Goal: Information Seeking & Learning: Learn about a topic

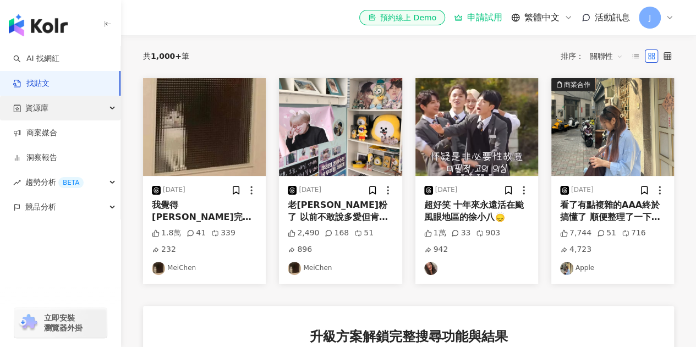
click at [65, 105] on div "資源庫" at bounding box center [60, 108] width 121 height 25
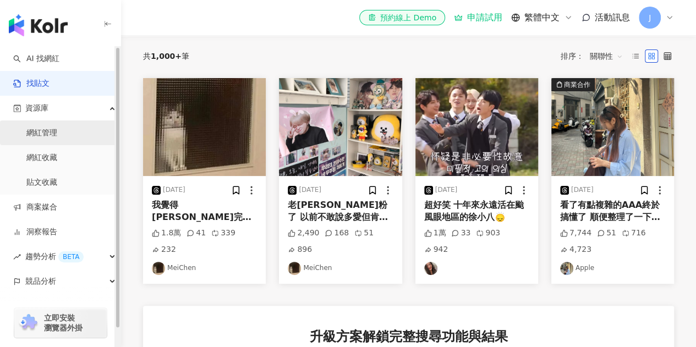
click at [57, 139] on link "網紅管理" at bounding box center [41, 133] width 31 height 11
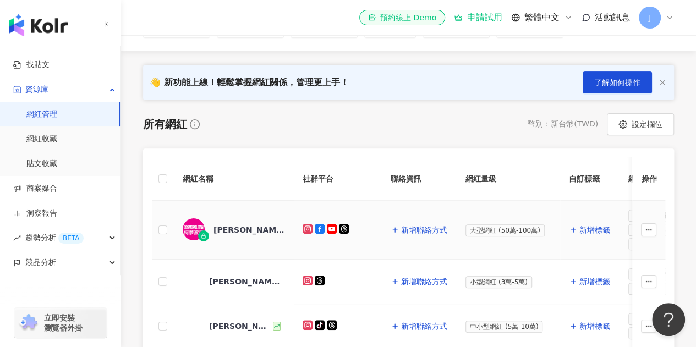
scroll to position [110, 0]
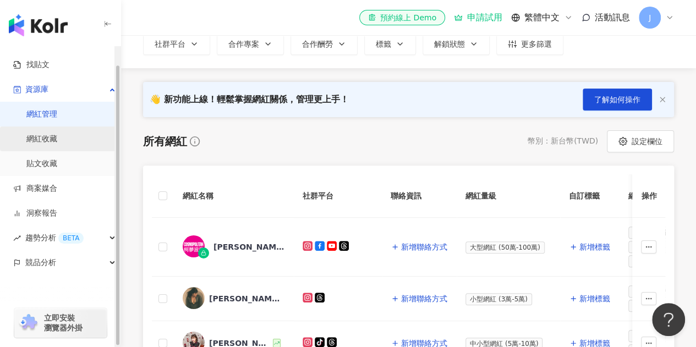
click at [44, 143] on link "網紅收藏" at bounding box center [41, 139] width 31 height 11
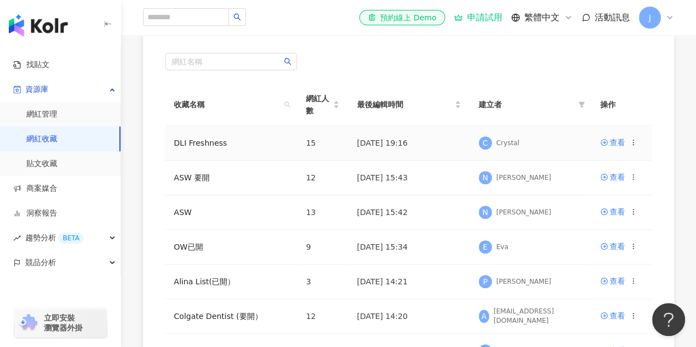
scroll to position [110, 0]
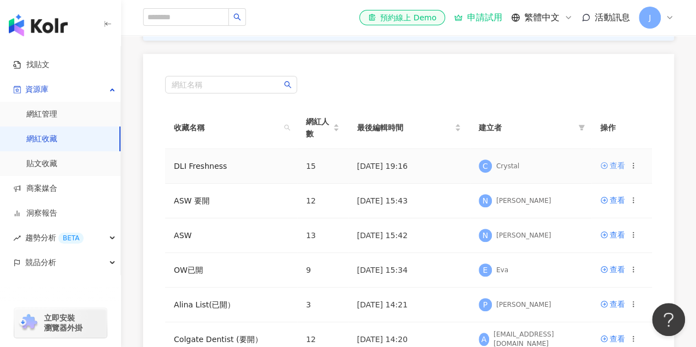
click at [616, 168] on div "查看" at bounding box center [617, 166] width 15 height 12
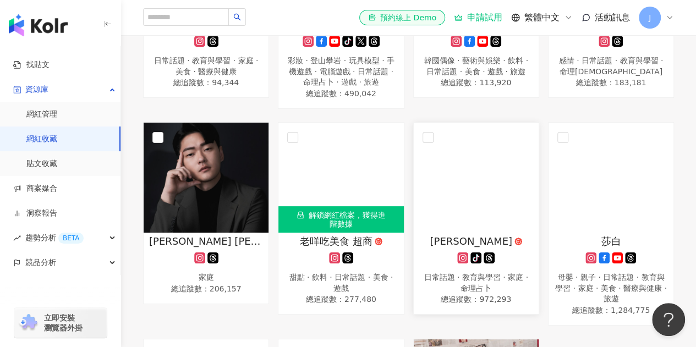
scroll to position [605, 0]
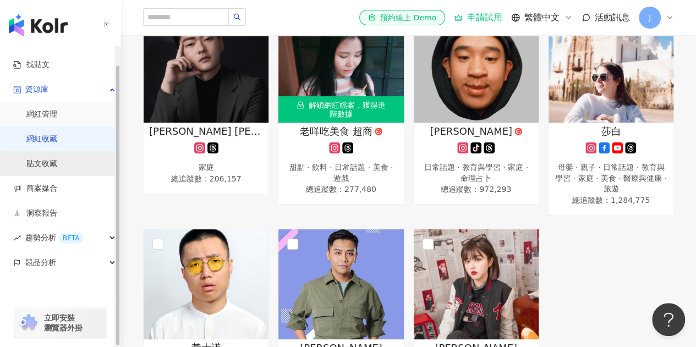
click at [35, 161] on link "貼文收藏" at bounding box center [41, 164] width 31 height 11
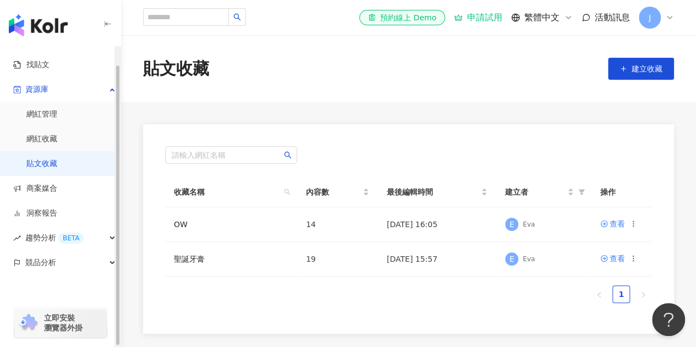
scroll to position [55, 0]
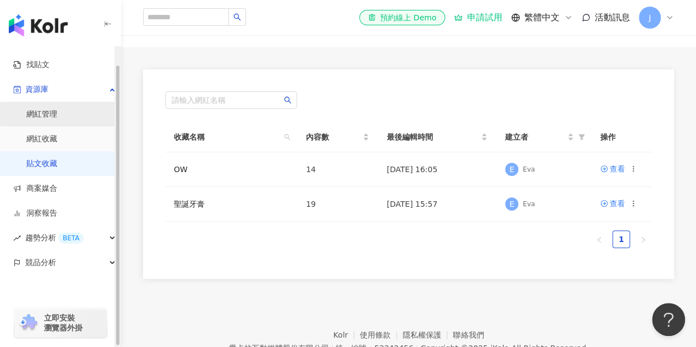
click at [57, 116] on link "網紅管理" at bounding box center [41, 114] width 31 height 11
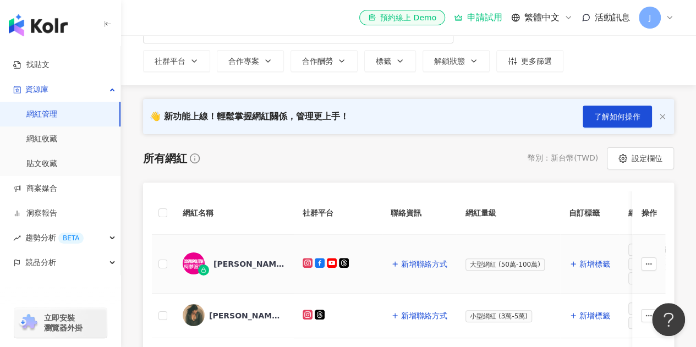
scroll to position [55, 0]
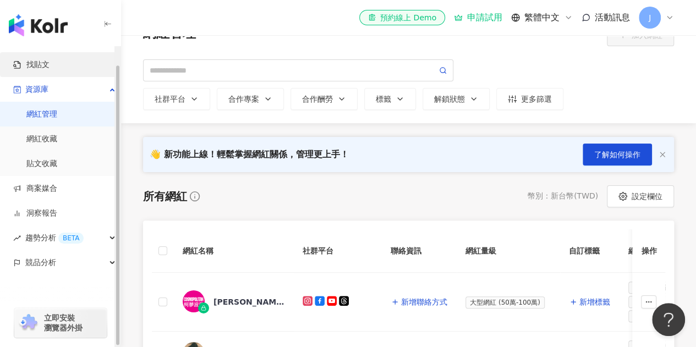
click at [50, 59] on link "找貼文" at bounding box center [31, 64] width 36 height 11
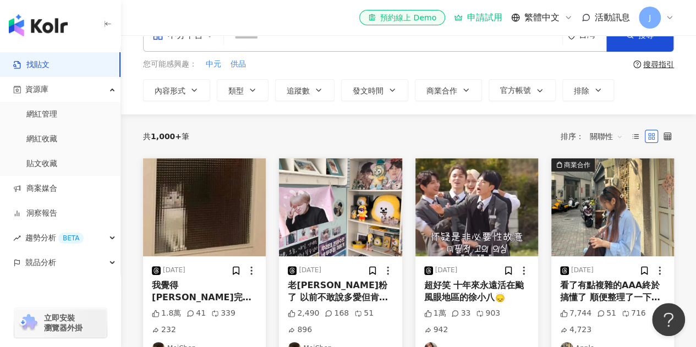
scroll to position [55, 0]
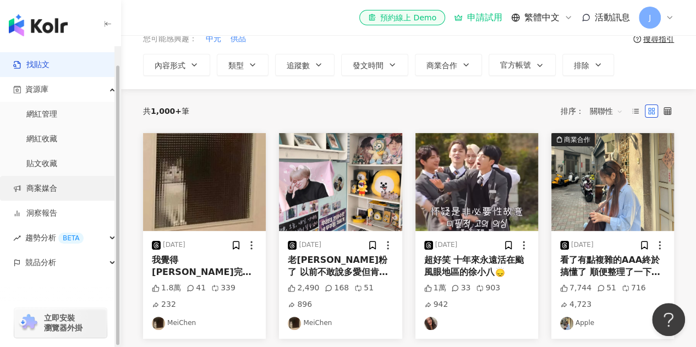
click at [57, 194] on link "商案媒合" at bounding box center [35, 188] width 44 height 11
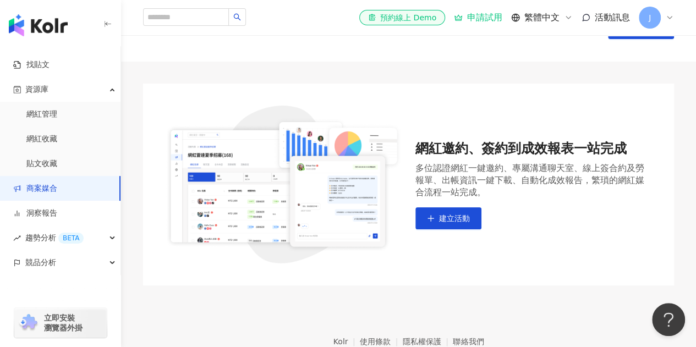
scroll to position [55, 0]
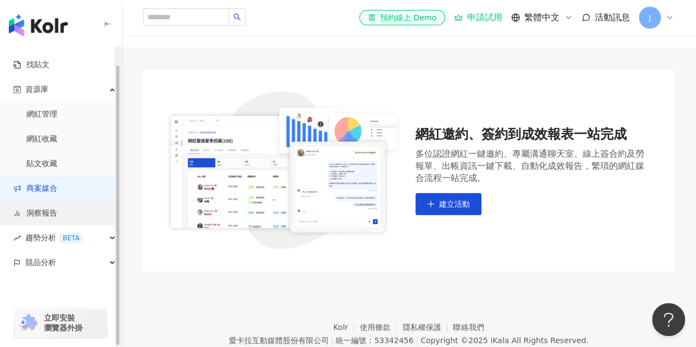
click at [57, 211] on link "洞察報告" at bounding box center [35, 213] width 44 height 11
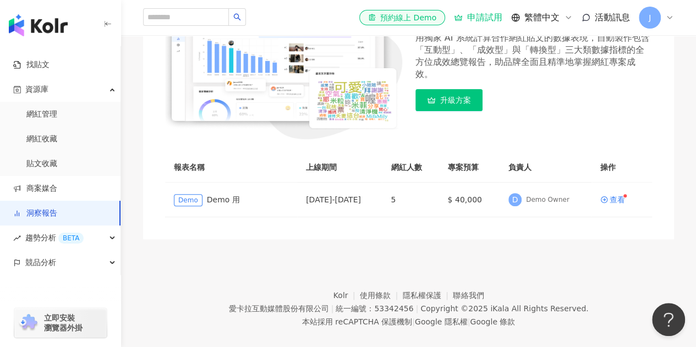
scroll to position [110, 0]
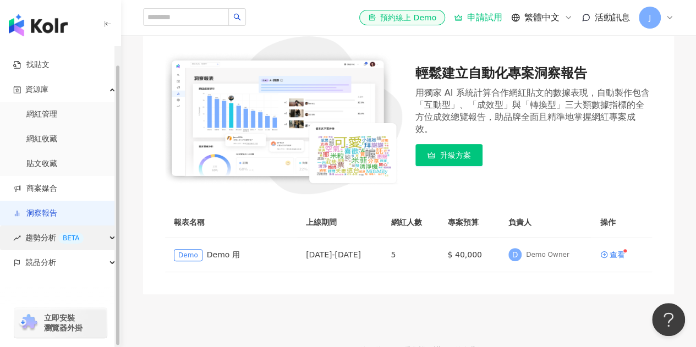
click at [73, 242] on div "BETA" at bounding box center [70, 238] width 25 height 11
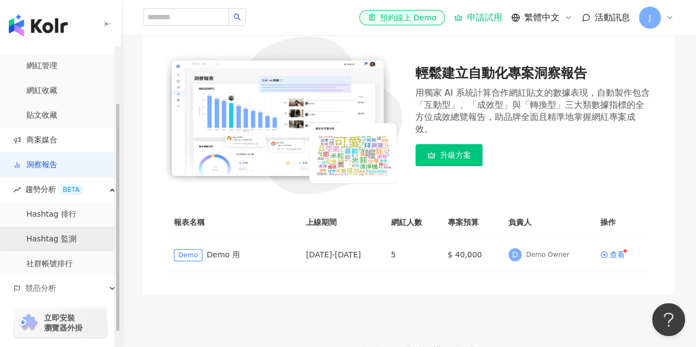
scroll to position [74, 0]
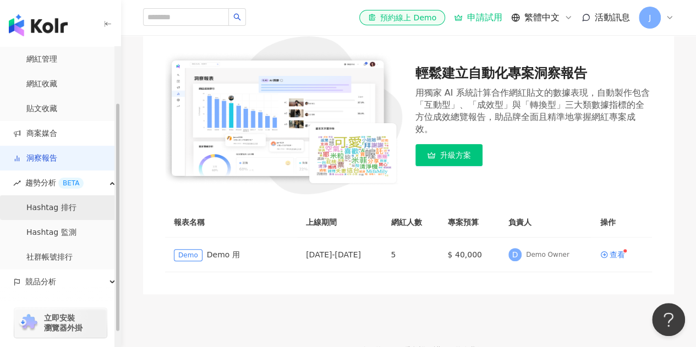
click at [62, 204] on link "Hashtag 排行" at bounding box center [51, 208] width 50 height 11
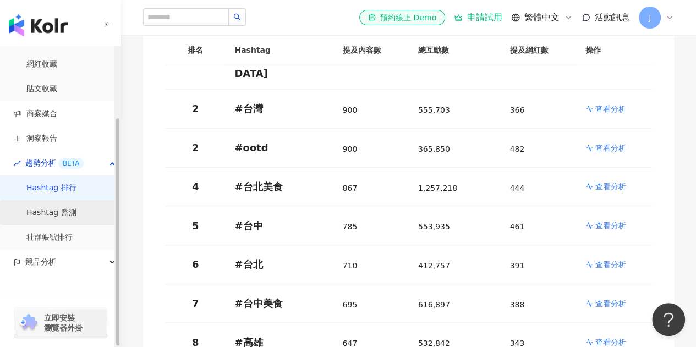
scroll to position [275, 0]
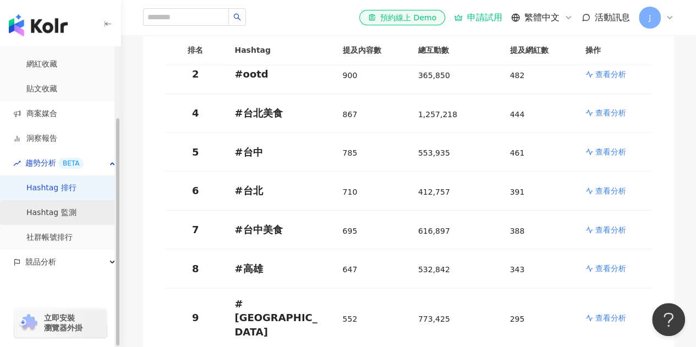
click at [59, 207] on link "Hashtag 監測" at bounding box center [51, 212] width 50 height 11
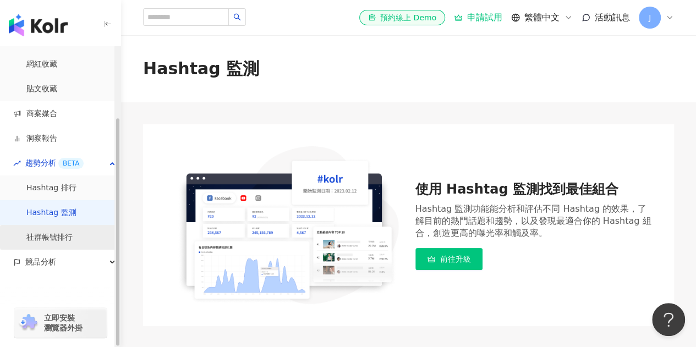
click at [68, 241] on link "社群帳號排行" at bounding box center [49, 237] width 46 height 11
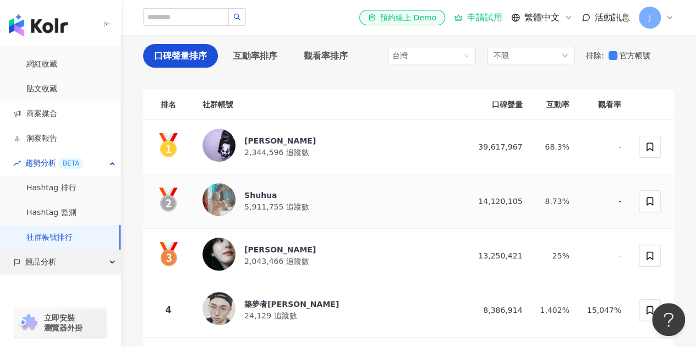
scroll to position [110, 0]
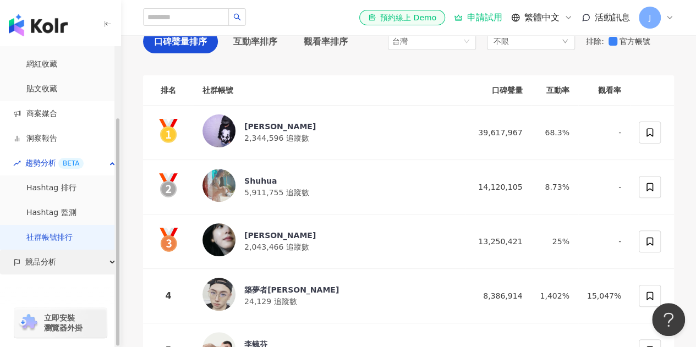
click at [74, 267] on div "競品分析" at bounding box center [60, 262] width 121 height 25
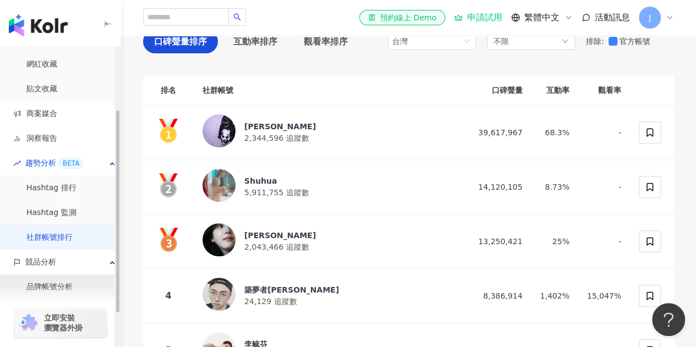
click at [73, 285] on link "品牌帳號分析" at bounding box center [49, 287] width 46 height 11
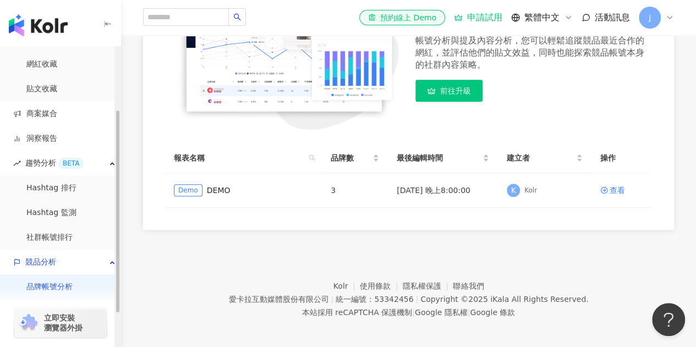
scroll to position [178, 0]
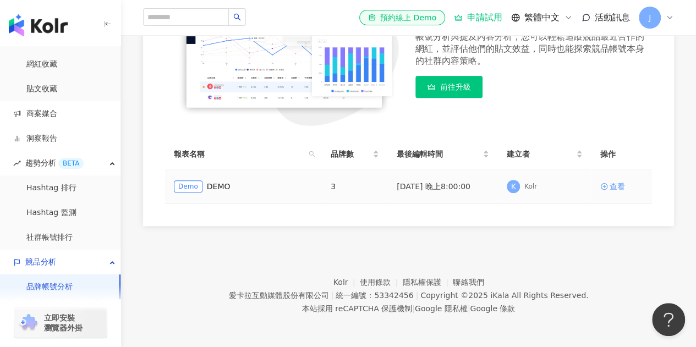
click at [619, 189] on div "查看" at bounding box center [617, 187] width 15 height 12
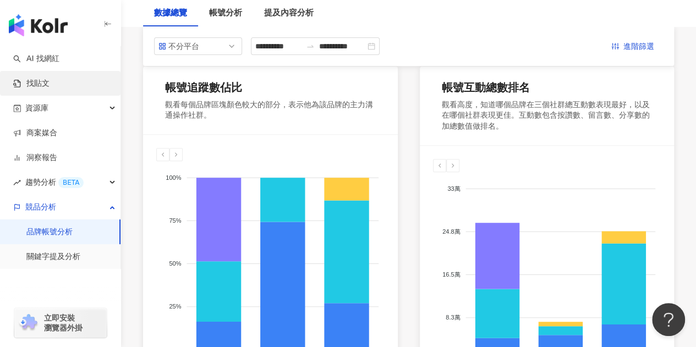
scroll to position [110, 0]
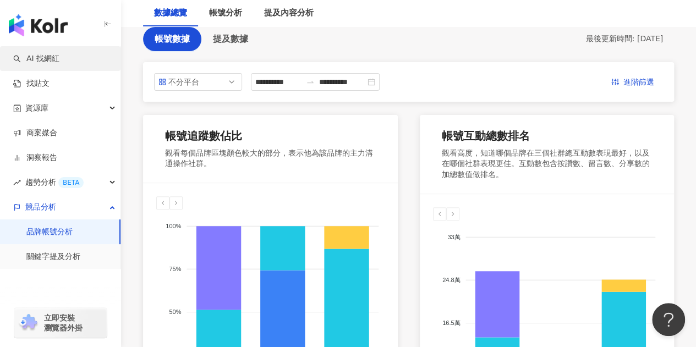
click at [59, 60] on link "AI 找網紅" at bounding box center [36, 58] width 46 height 11
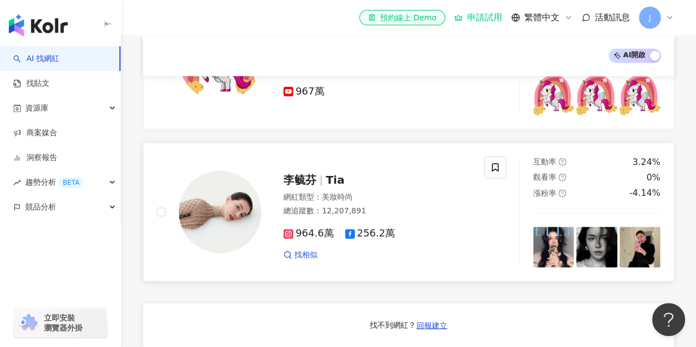
scroll to position [835, 0]
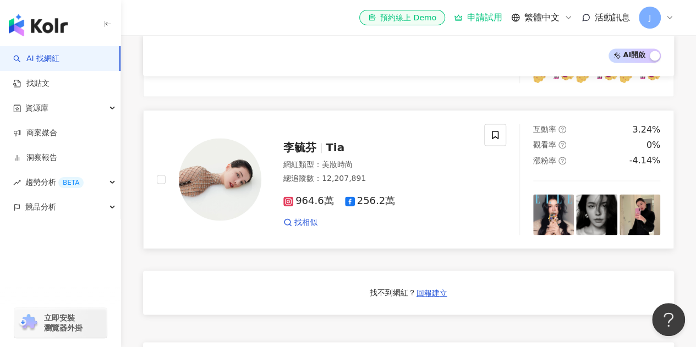
click at [330, 154] on span "Tia" at bounding box center [335, 147] width 19 height 13
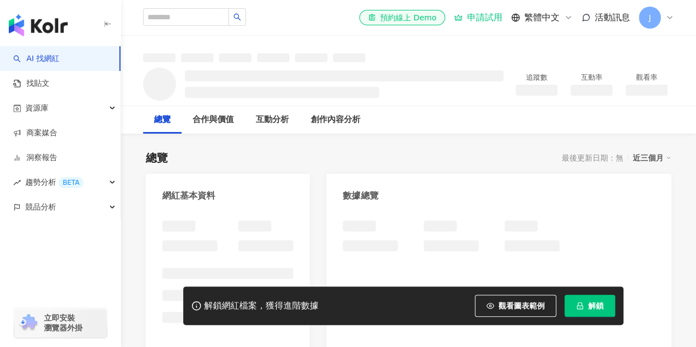
scroll to position [55, 0]
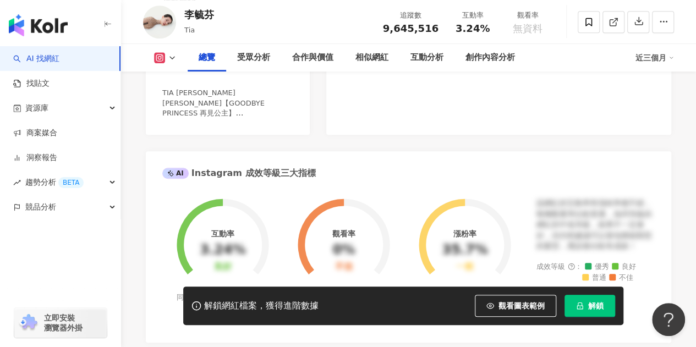
scroll to position [118, 0]
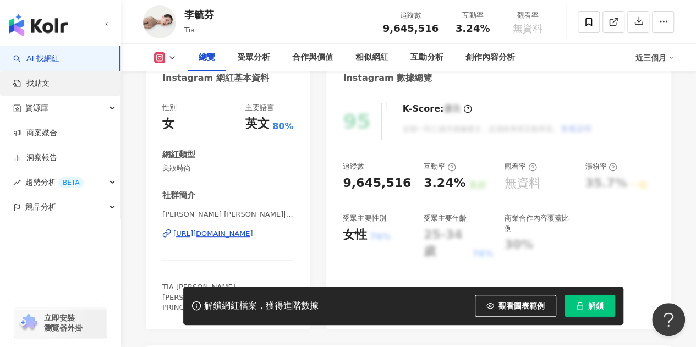
drag, startPoint x: 66, startPoint y: 86, endPoint x: 70, endPoint y: 91, distance: 6.6
click at [50, 86] on link "找貼文" at bounding box center [31, 83] width 36 height 11
click at [50, 81] on link "找貼文" at bounding box center [31, 83] width 36 height 11
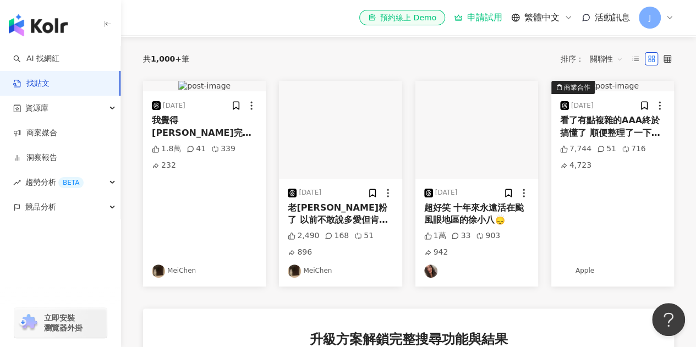
scroll to position [110, 0]
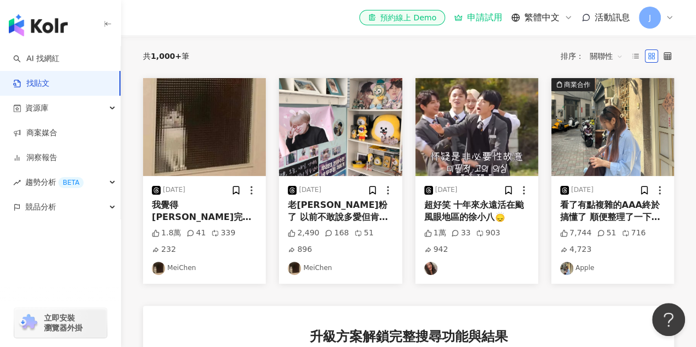
click at [365, 212] on div "老[PERSON_NAME]粉了 以前不敢說多愛但肯定掏心掏肺 趁這波熱潮 來送幸福 官方正版[PERSON_NAME]（還有滿多沒拍到反正就是全送）（不要問…" at bounding box center [340, 211] width 105 height 25
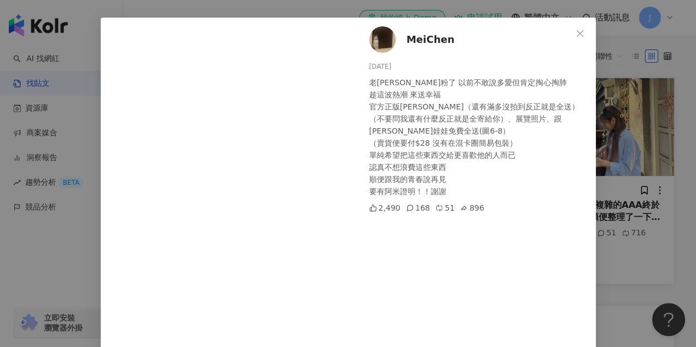
scroll to position [55, 0]
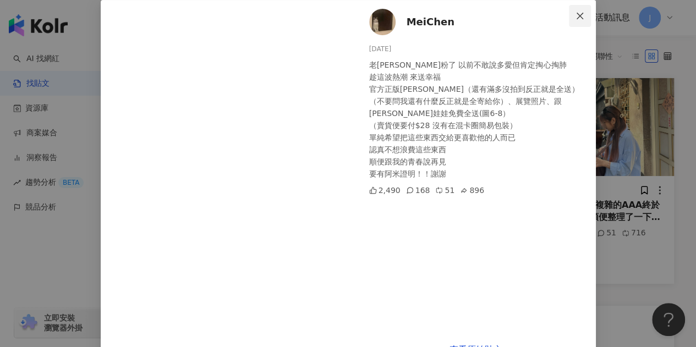
click at [576, 14] on icon "close" at bounding box center [580, 16] width 9 height 9
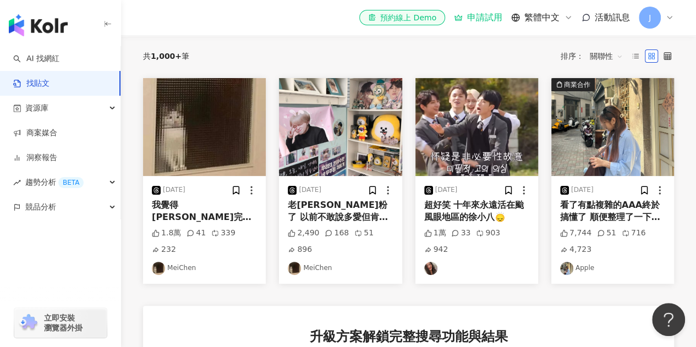
scroll to position [165, 0]
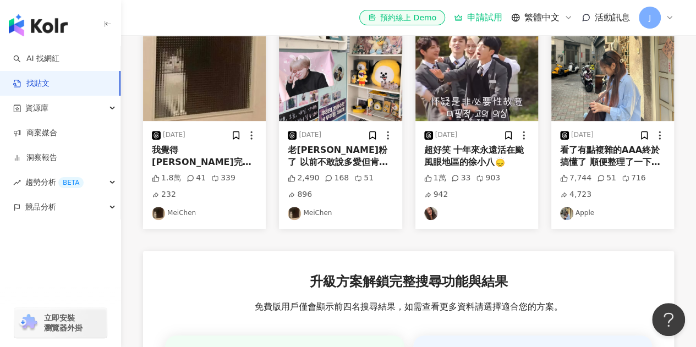
click at [450, 153] on div "超好笑 十年來永遠活在颱風眼地區的徐小八🙂‍↕️" at bounding box center [476, 156] width 105 height 25
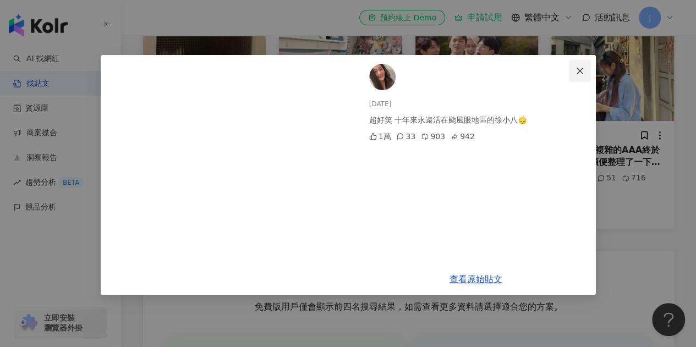
click at [583, 74] on icon "close" at bounding box center [580, 71] width 9 height 9
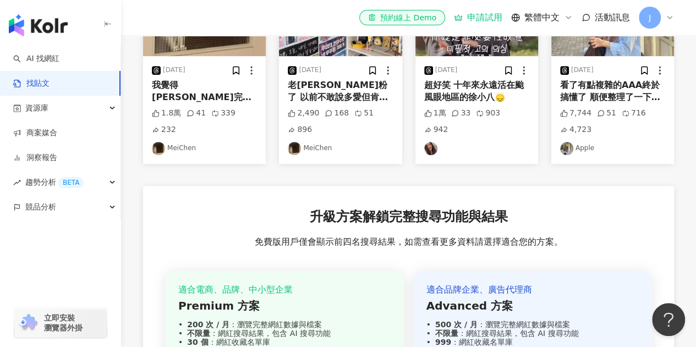
scroll to position [110, 0]
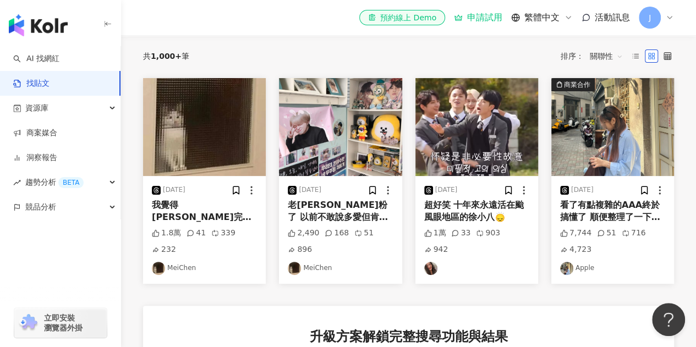
click at [211, 215] on div "我覺得[PERSON_NAME]完全就是超級懂[PERSON_NAME]想要什麼 用她的角度去理解她 哪個男生會用串友情手鍊這麼可愛的方法去認識[PERSON…" at bounding box center [204, 211] width 105 height 25
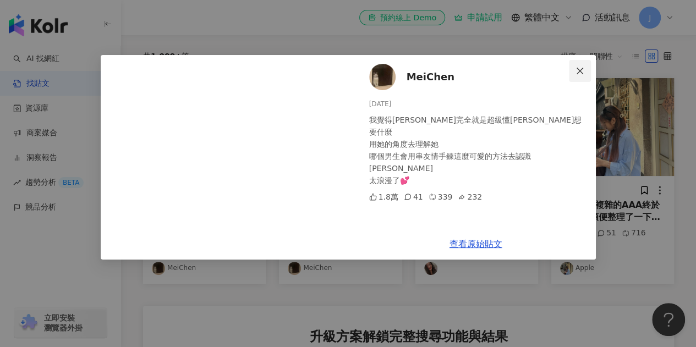
click at [579, 74] on icon "close" at bounding box center [580, 71] width 9 height 9
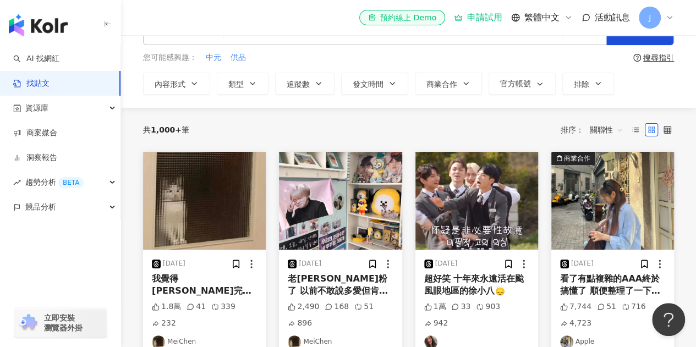
scroll to position [0, 0]
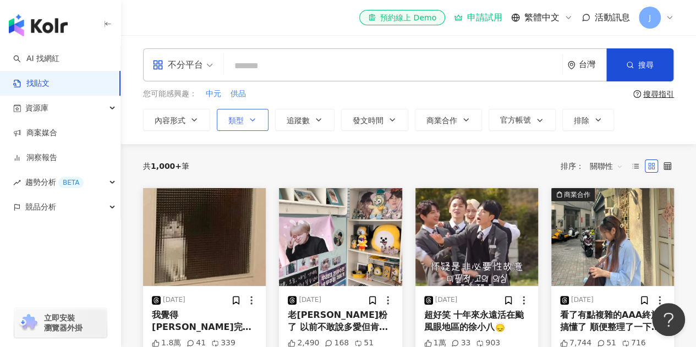
click at [253, 124] on button "類型" at bounding box center [243, 120] width 52 height 22
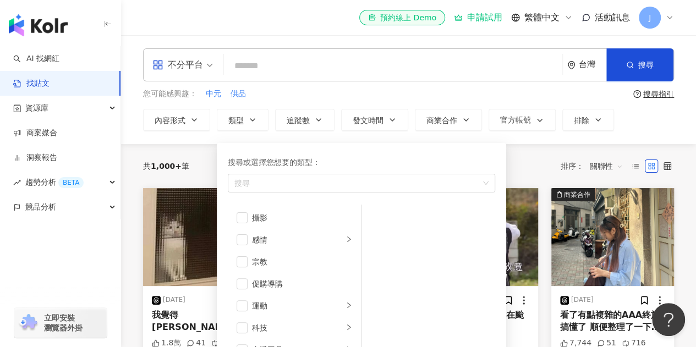
scroll to position [381, 0]
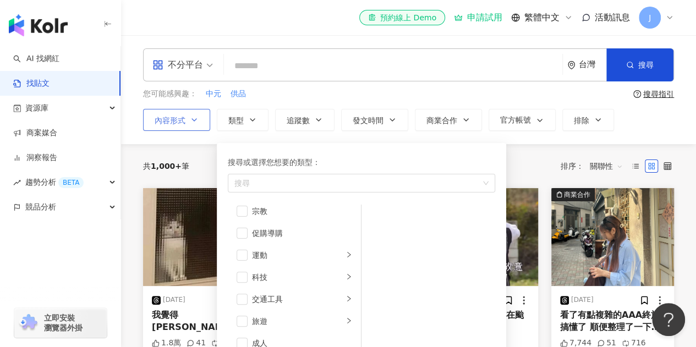
click at [196, 119] on icon "button" at bounding box center [194, 120] width 4 height 2
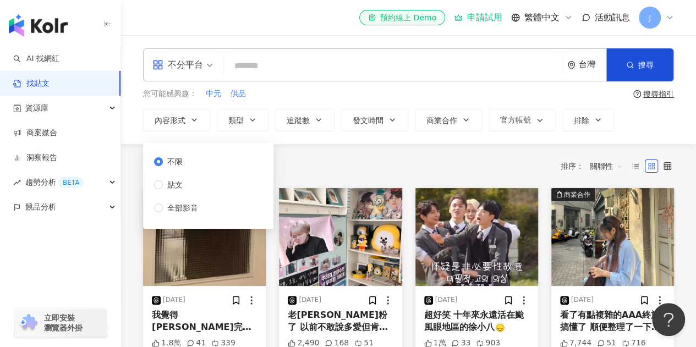
click at [206, 71] on span "不分平台" at bounding box center [182, 65] width 61 height 18
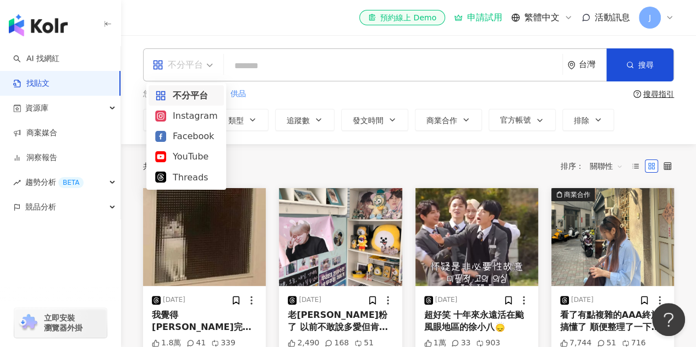
click at [334, 86] on div "不分平台 台灣 搜尋 您可能感興趣： 中元 供品 搜尋指引 內容形式 類型 追蹤數 發文時間 商業合作 官方帳號 排除 不限 貼文 全部影音" at bounding box center [408, 89] width 575 height 83
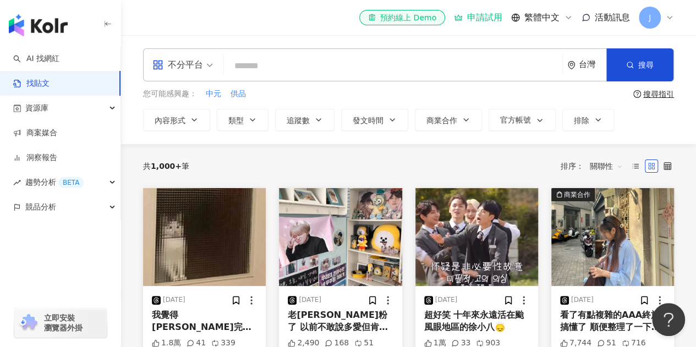
click at [280, 67] on input "search" at bounding box center [393, 66] width 330 height 24
type input "**"
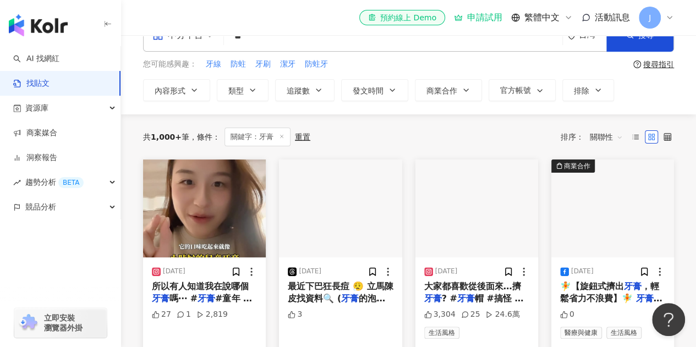
scroll to position [55, 0]
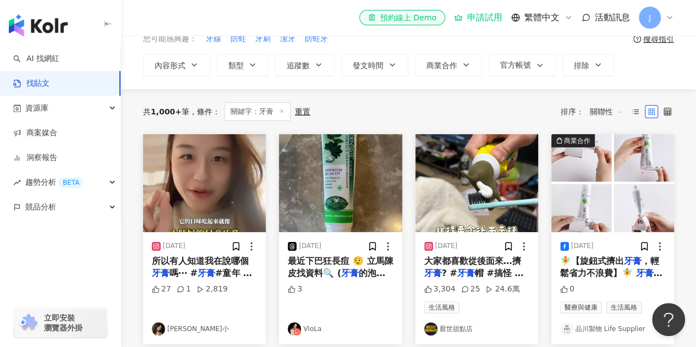
click at [226, 271] on span "#童年 #童年回憶 #小時候 #回憶 #jellybelly" at bounding box center [202, 285] width 100 height 35
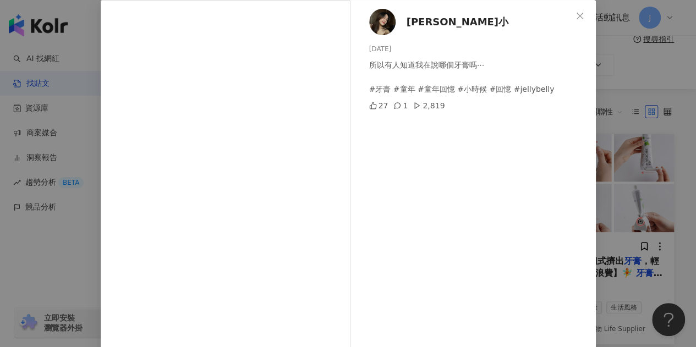
click at [447, 91] on div "所以有人知道我在說哪個牙膏嗎⋯ #牙膏 #童年 #童年回憶 #小時候 #回憶 #jellybelly" at bounding box center [478, 77] width 218 height 36
click at [578, 15] on icon "close" at bounding box center [580, 16] width 9 height 9
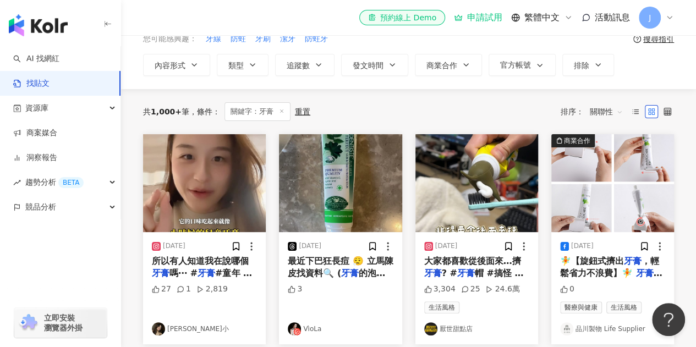
click at [453, 263] on span "大家都喜歡從後面來…擠" at bounding box center [472, 261] width 97 height 10
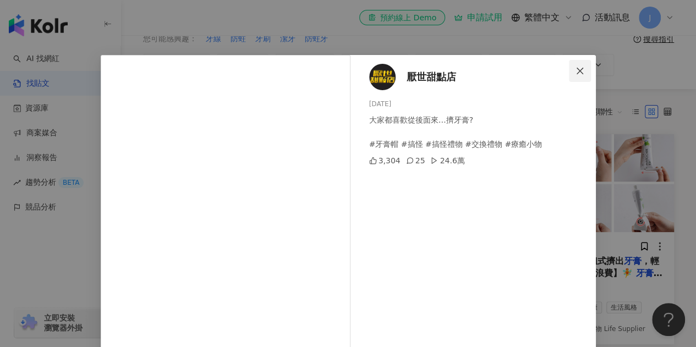
click at [577, 71] on icon "close" at bounding box center [580, 70] width 7 height 7
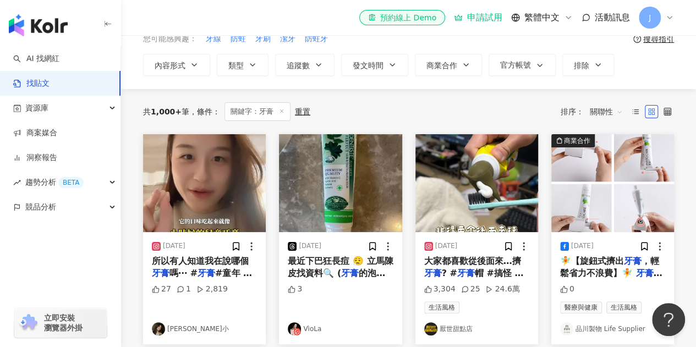
click at [443, 274] on span "? #" at bounding box center [449, 273] width 15 height 10
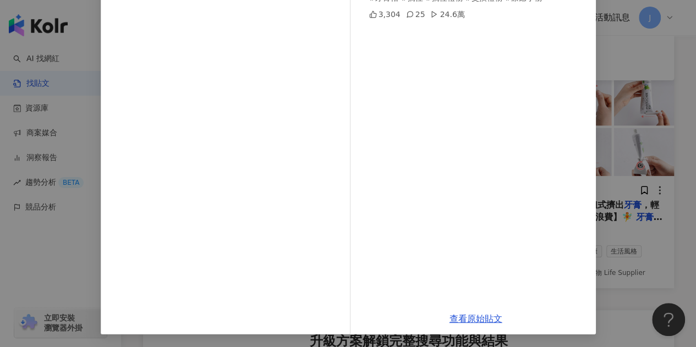
scroll to position [165, 0]
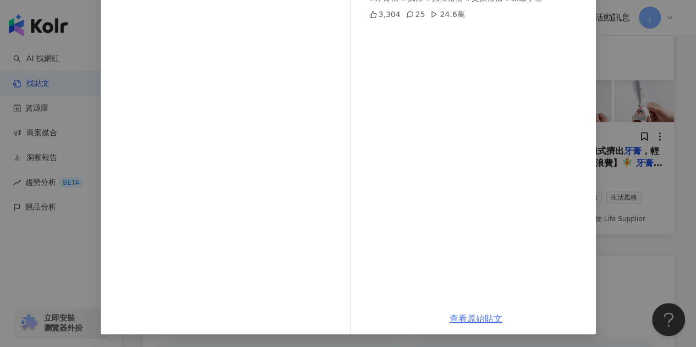
click at [477, 319] on link "查看原始貼文" at bounding box center [476, 319] width 53 height 10
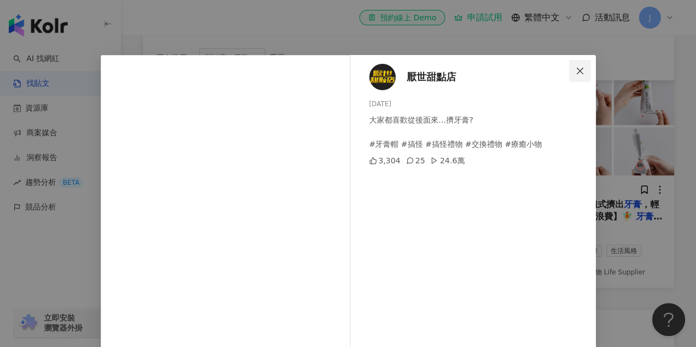
scroll to position [55, 0]
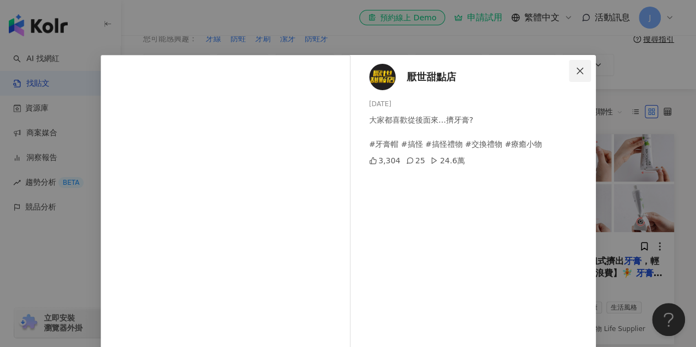
click at [576, 68] on icon "close" at bounding box center [580, 71] width 9 height 9
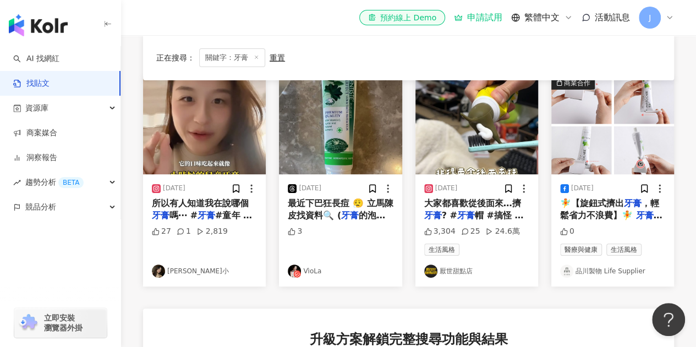
scroll to position [165, 0]
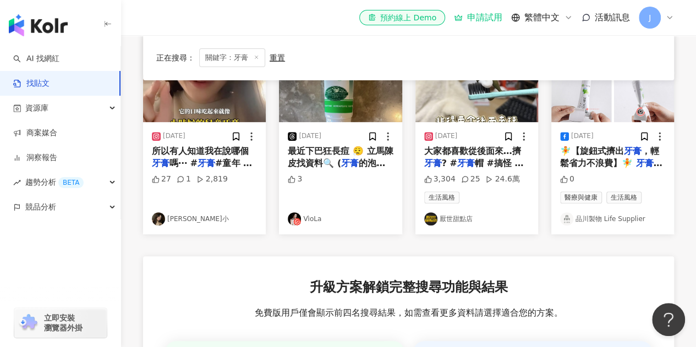
click at [212, 158] on span "#童年 #童年回憶 #小時候 #回憶 #jellybelly" at bounding box center [202, 175] width 100 height 35
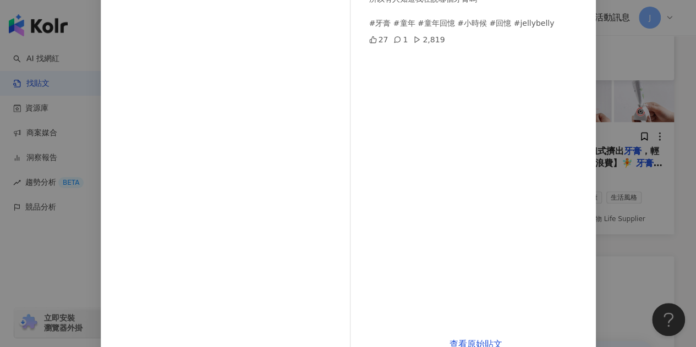
scroll to position [146, 0]
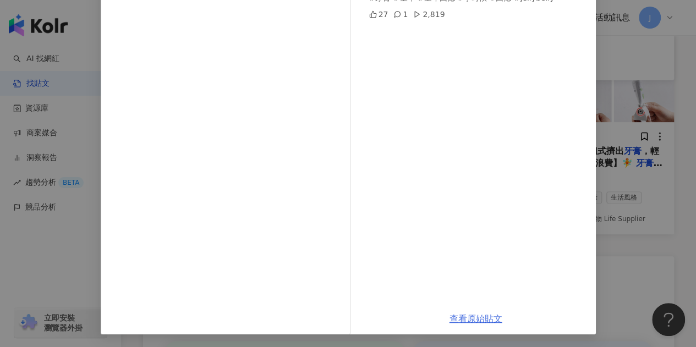
click at [472, 320] on link "查看原始貼文" at bounding box center [476, 319] width 53 height 10
click at [598, 29] on div "[PERSON_NAME]小 [DATE] 所以有人知道我在說哪個牙膏嗎⋯ #牙膏 #童年 #童年回憶 #小時候 #回憶 #jellybelly 27 1 2…" at bounding box center [348, 173] width 696 height 347
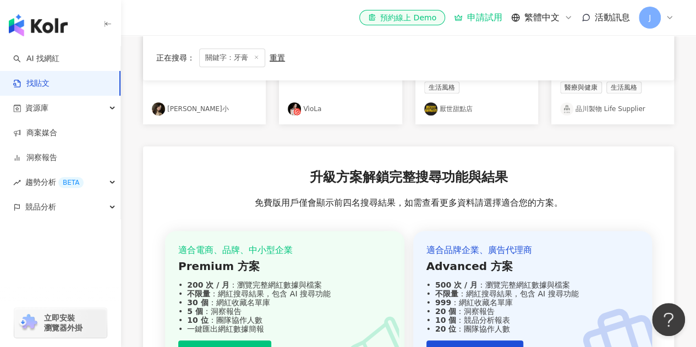
scroll to position [110, 0]
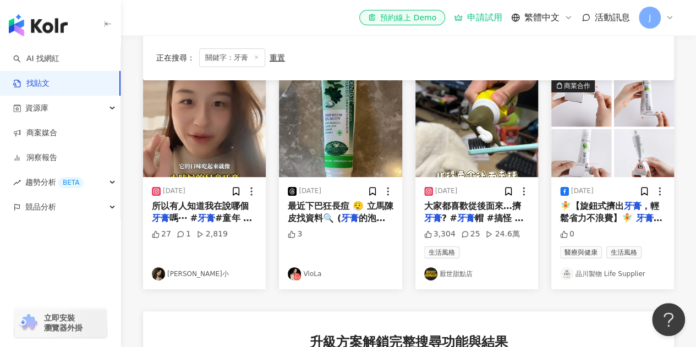
click at [620, 217] on span "，輕鬆省力不浪費】🧚⁣ ⁣" at bounding box center [609, 212] width 99 height 23
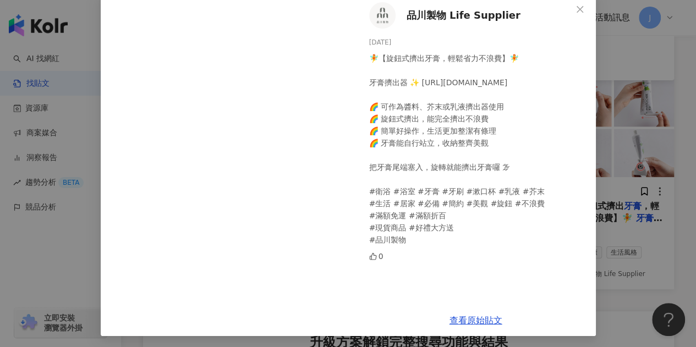
scroll to position [64, 0]
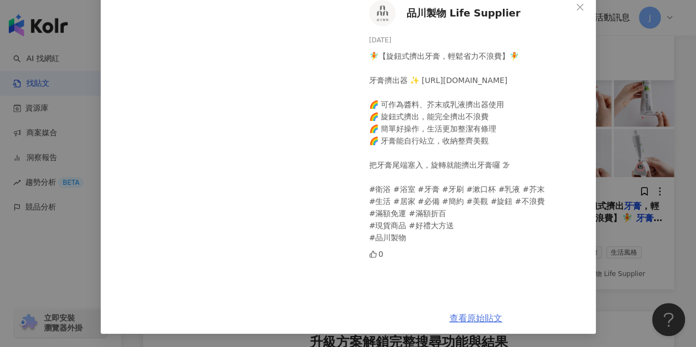
click at [475, 317] on link "查看原始貼文" at bounding box center [476, 318] width 53 height 10
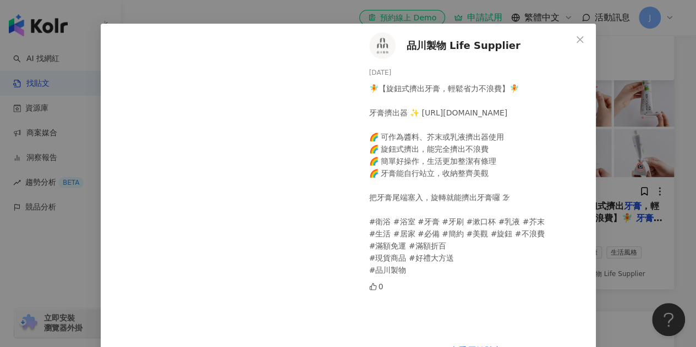
scroll to position [9, 0]
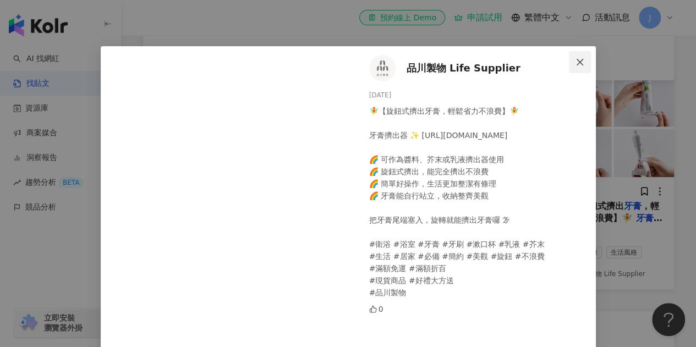
click at [578, 60] on icon "close" at bounding box center [580, 61] width 7 height 7
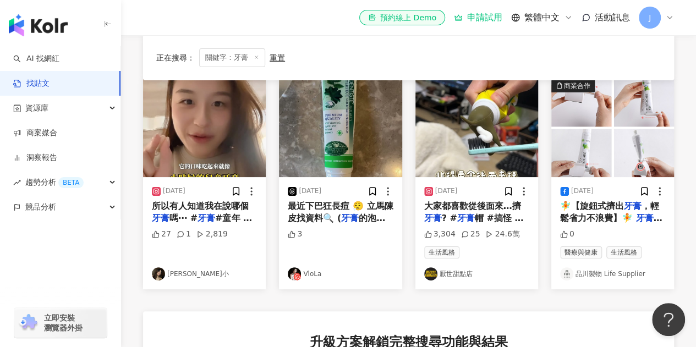
click at [617, 210] on span "🧚【旋鈕式擠出" at bounding box center [592, 206] width 64 height 10
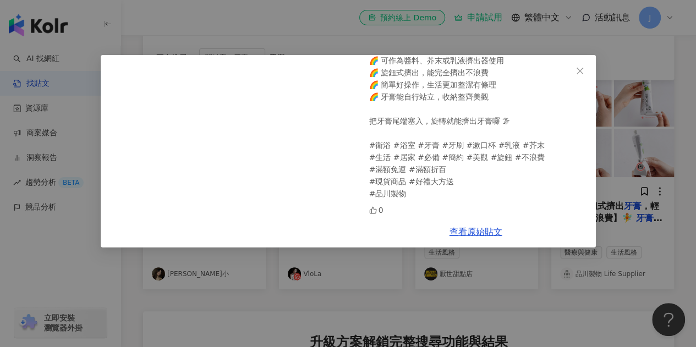
scroll to position [53, 0]
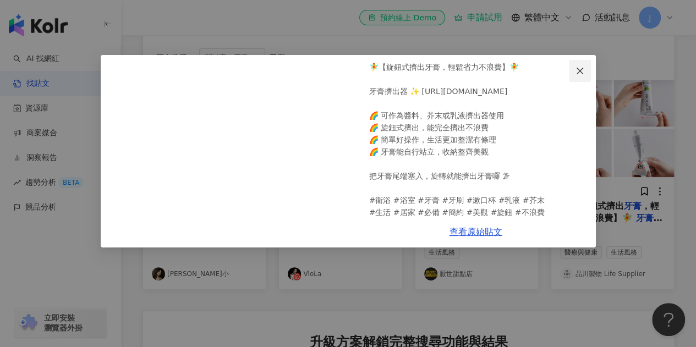
click at [579, 67] on icon "close" at bounding box center [580, 71] width 9 height 9
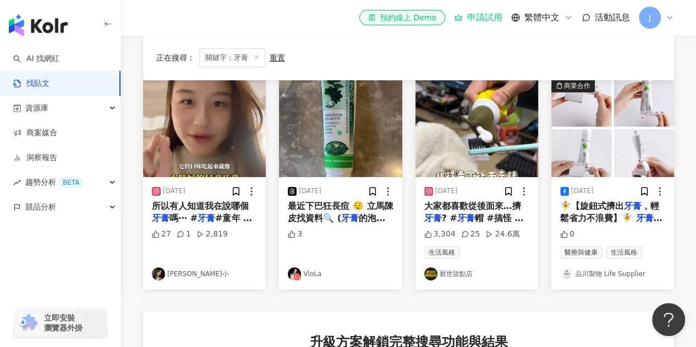
click at [490, 207] on span "大家都喜歡從後面來…擠" at bounding box center [472, 206] width 97 height 10
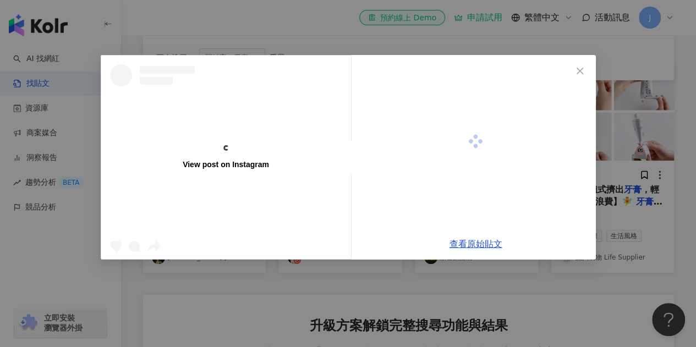
scroll to position [110, 0]
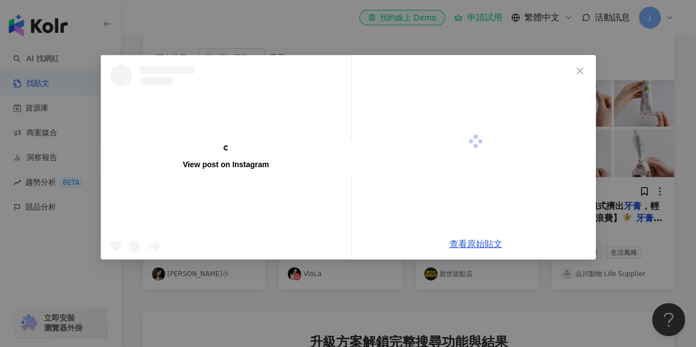
click at [436, 69] on div at bounding box center [476, 141] width 240 height 173
click at [581, 68] on icon "close" at bounding box center [580, 71] width 9 height 9
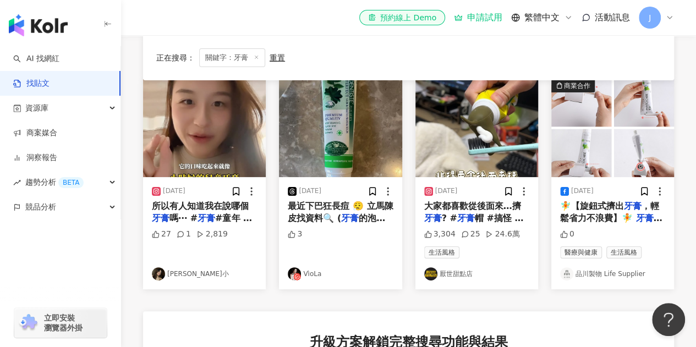
click at [310, 213] on span "最近下巴狂長痘 😮‍💨 立馬陳皮找資料🔍 (" at bounding box center [340, 212] width 105 height 23
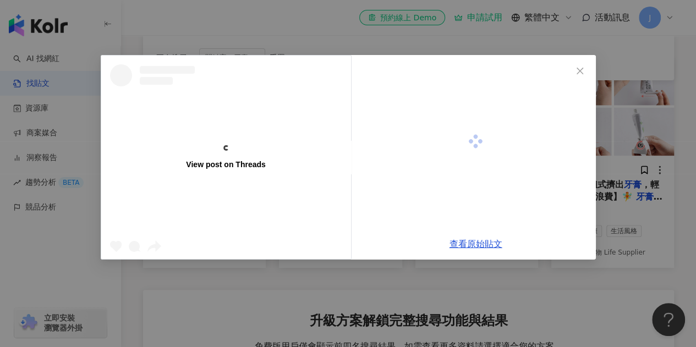
scroll to position [165, 0]
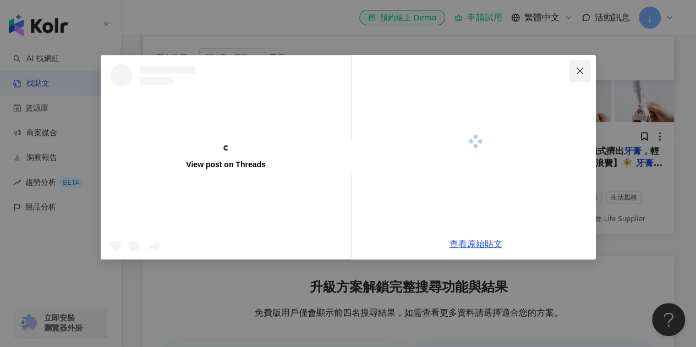
click at [579, 68] on icon "close" at bounding box center [580, 71] width 9 height 9
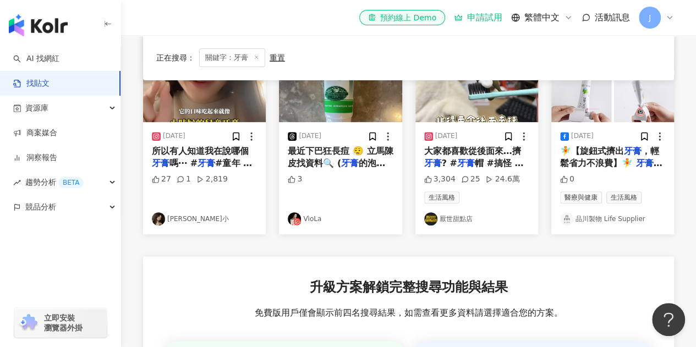
click at [201, 154] on span "所以有人知道我在說哪個" at bounding box center [200, 151] width 97 height 10
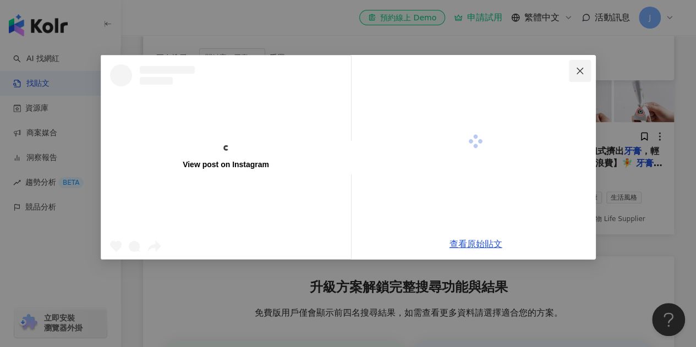
click at [578, 76] on button "Close" at bounding box center [580, 71] width 22 height 22
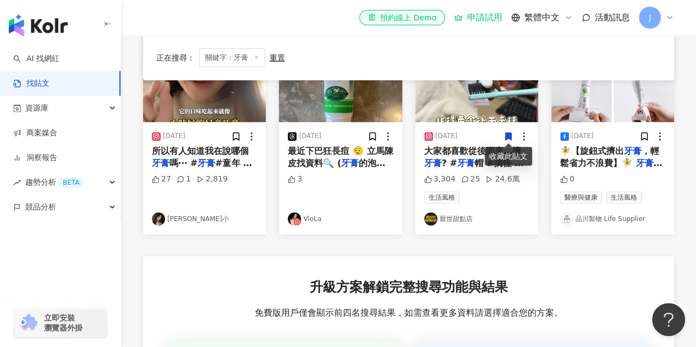
click at [206, 158] on mark "牙膏" at bounding box center [207, 163] width 18 height 10
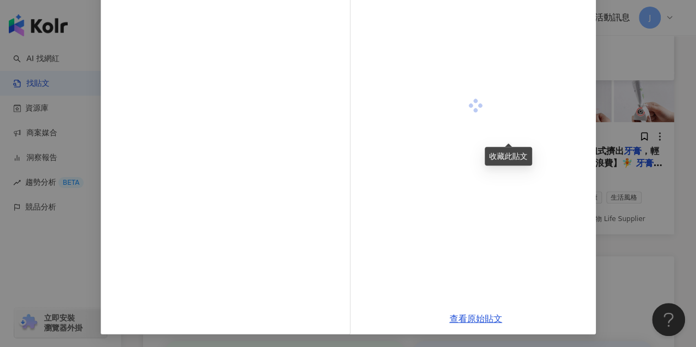
scroll to position [0, 0]
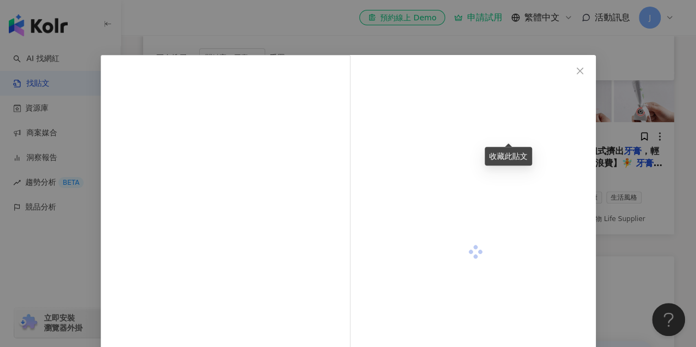
click at [577, 72] on icon "close" at bounding box center [580, 70] width 7 height 7
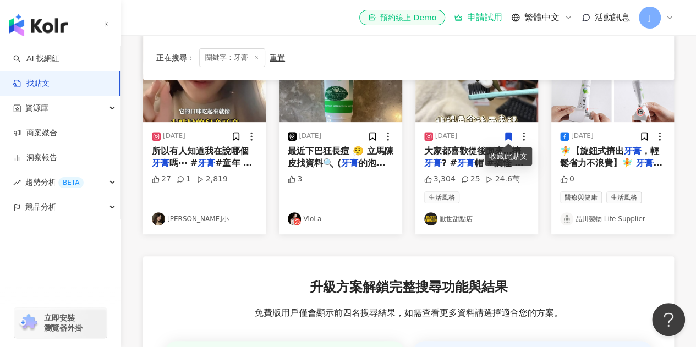
click at [226, 161] on span "#童年 #童年回憶 #小時候 #回憶 #jellybelly" at bounding box center [202, 175] width 100 height 35
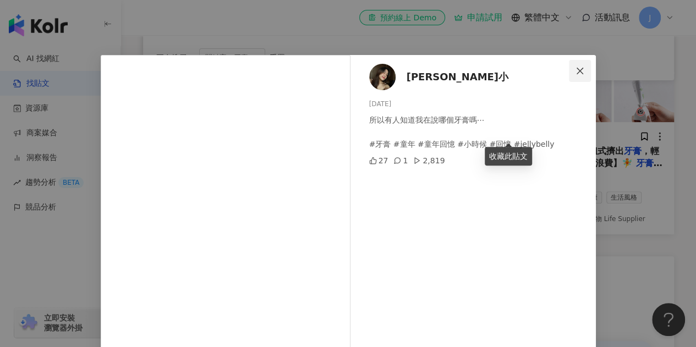
click at [576, 75] on icon "close" at bounding box center [580, 71] width 9 height 9
